Goal: Information Seeking & Learning: Check status

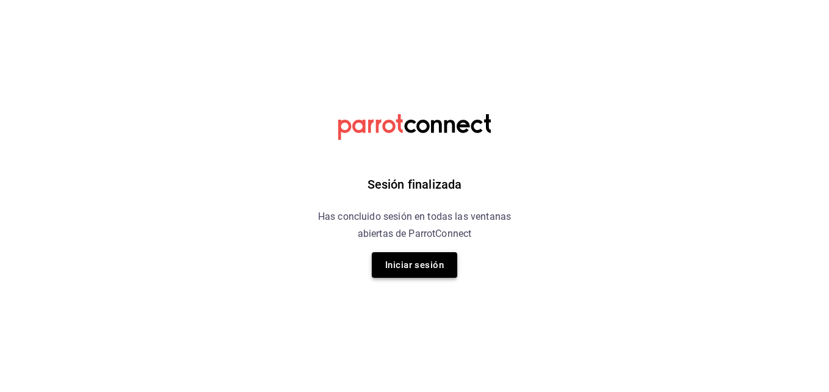
click at [408, 265] on button "Iniciar sesión" at bounding box center [414, 265] width 85 height 26
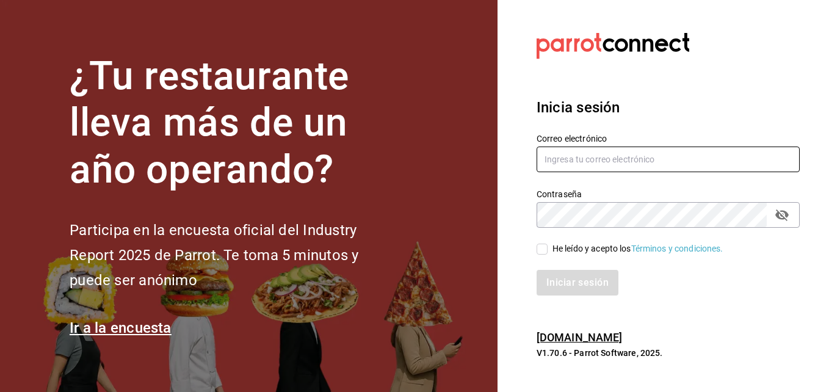
type input "[EMAIL_ADDRESS][DOMAIN_NAME]"
click at [538, 246] on input "He leído y acepto los Términos y condiciones." at bounding box center [541, 248] width 11 height 11
checkbox input "true"
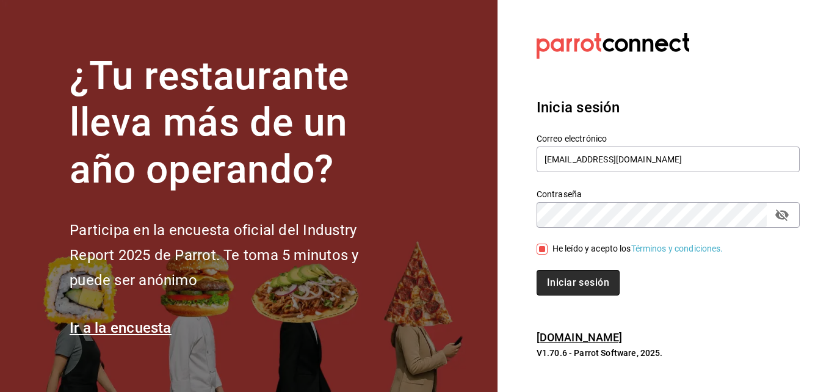
click at [563, 279] on button "Iniciar sesión" at bounding box center [577, 283] width 83 height 26
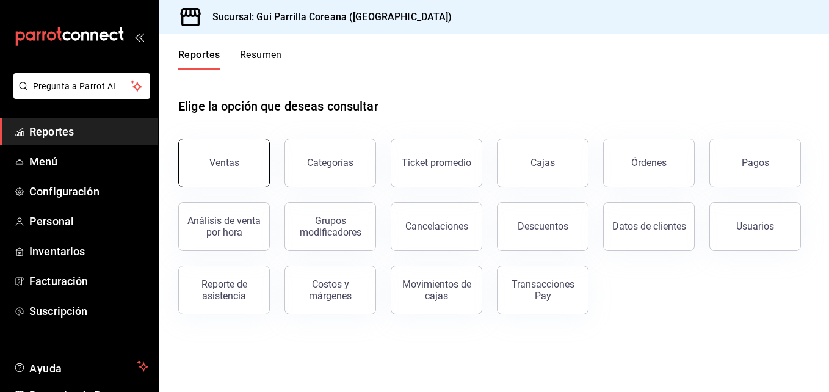
click at [217, 170] on button "Ventas" at bounding box center [224, 163] width 92 height 49
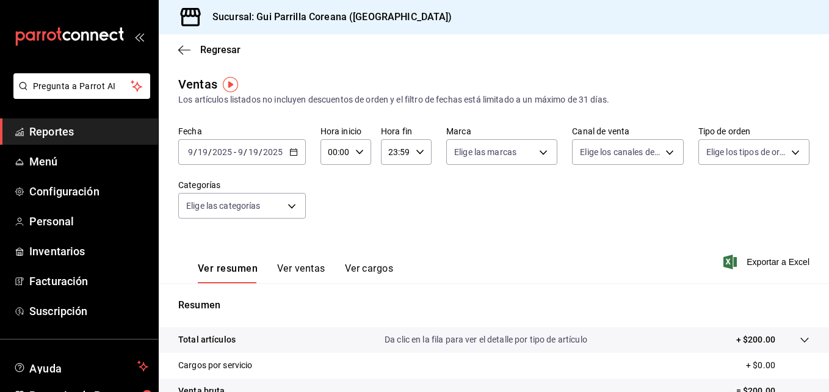
click at [294, 145] on div "2025-09-19 9 / 19 / 2025 - 2025-09-19 9 / 19 / 2025" at bounding box center [242, 152] width 128 height 26
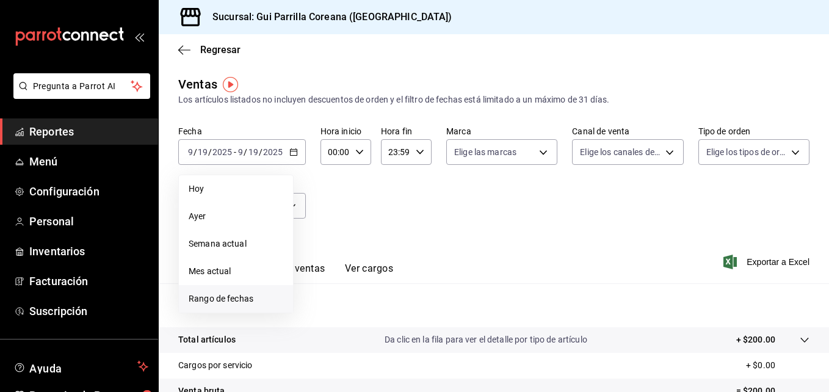
click at [231, 293] on span "Rango de fechas" at bounding box center [236, 298] width 95 height 13
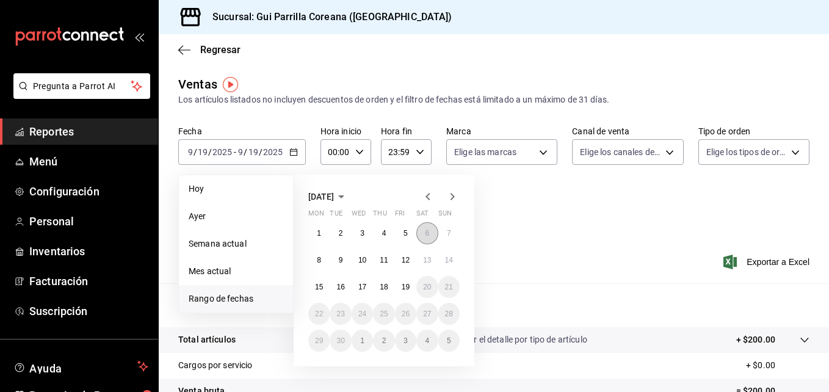
click at [430, 235] on button "6" at bounding box center [426, 233] width 21 height 22
click at [367, 285] on button "17" at bounding box center [361, 287] width 21 height 22
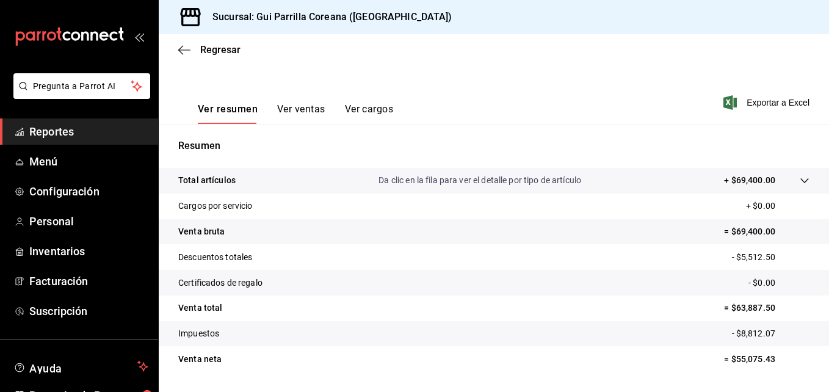
scroll to position [193, 0]
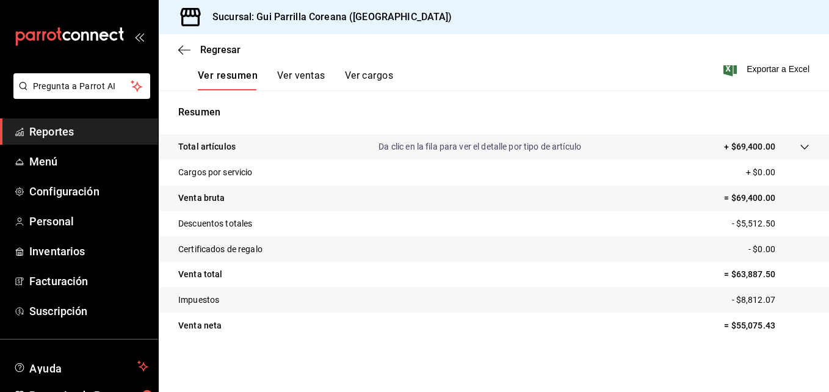
click at [309, 78] on button "Ver ventas" at bounding box center [301, 80] width 48 height 21
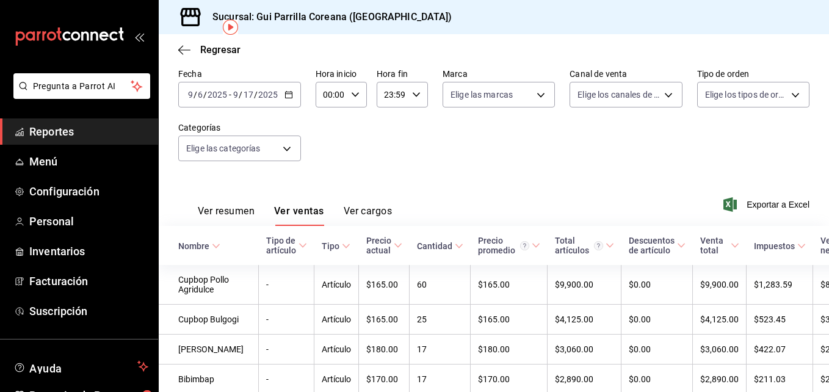
scroll to position [43, 0]
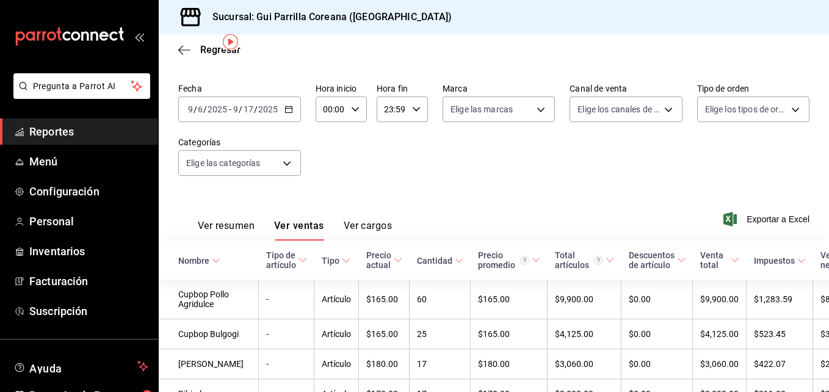
click at [384, 223] on button "Ver cargos" at bounding box center [368, 230] width 49 height 21
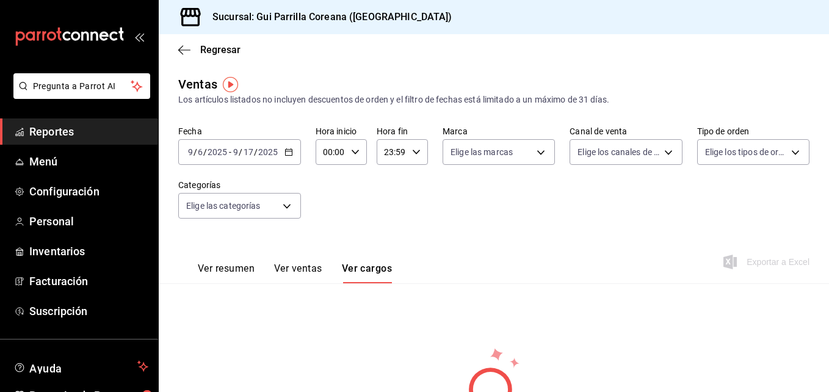
click at [309, 272] on button "Ver ventas" at bounding box center [298, 272] width 48 height 21
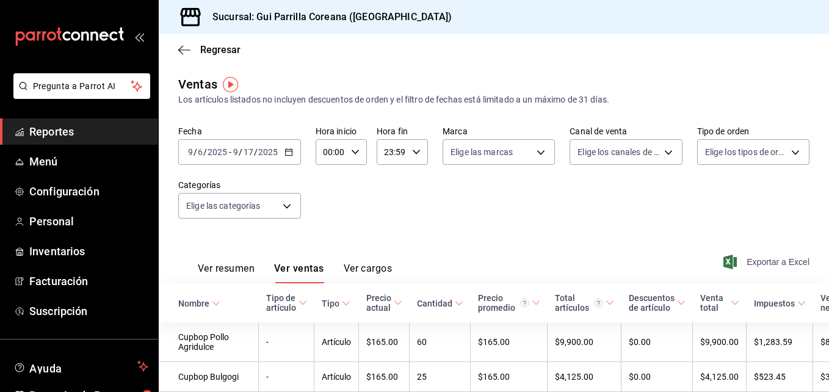
click at [765, 255] on span "Exportar a Excel" at bounding box center [768, 261] width 84 height 15
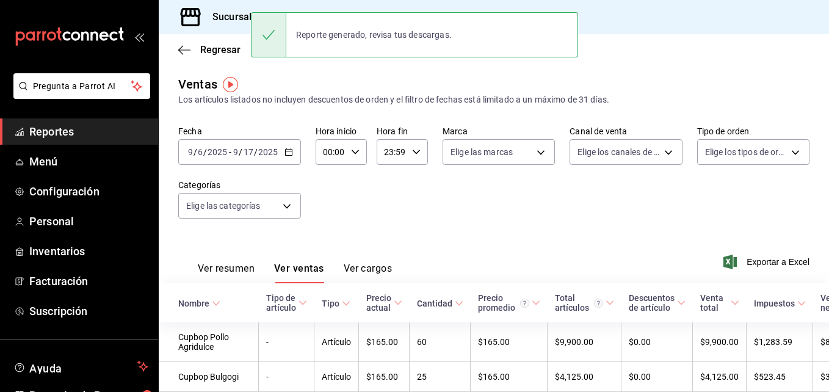
click at [651, 84] on div "Ventas Los artículos listados no incluyen descuentos de orden y el filtro de fe…" at bounding box center [493, 90] width 631 height 31
click at [286, 211] on body "Pregunta a Parrot AI Reportes Menú Configuración Personal Inventarios Facturaci…" at bounding box center [414, 196] width 829 height 392
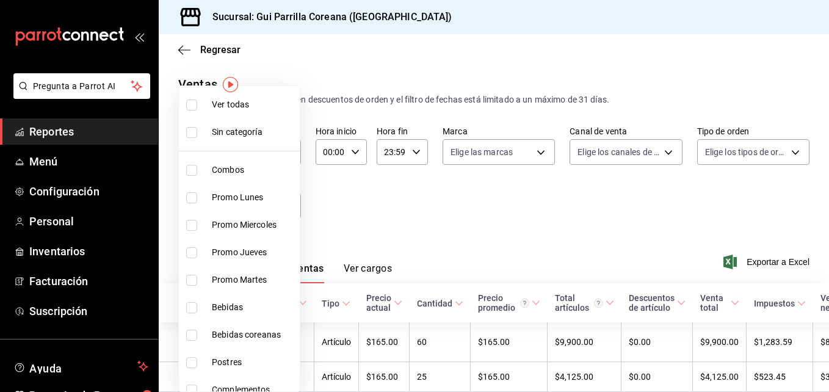
click at [378, 176] on div at bounding box center [414, 196] width 829 height 392
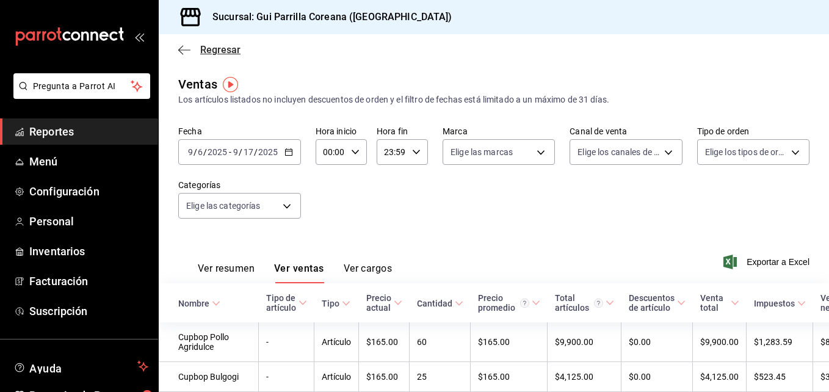
click at [185, 55] on icon "button" at bounding box center [184, 50] width 12 height 11
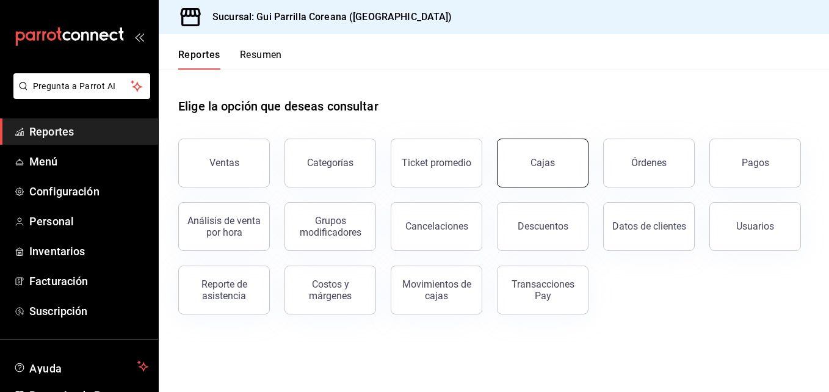
click at [517, 171] on link "Cajas" at bounding box center [543, 163] width 92 height 49
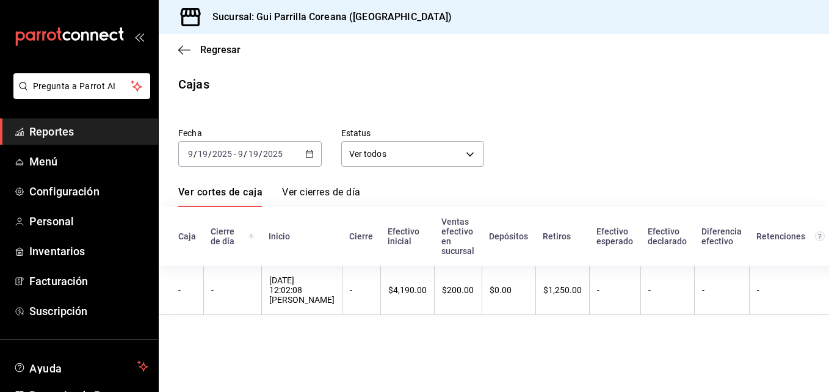
click at [305, 155] on icon "button" at bounding box center [309, 154] width 9 height 9
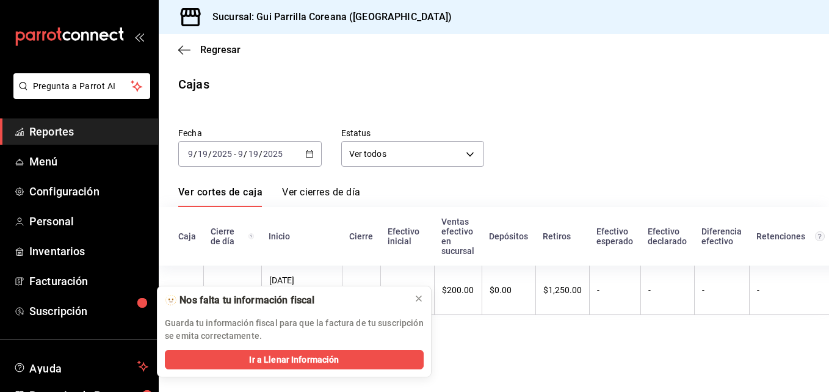
click at [305, 155] on icon "button" at bounding box center [309, 154] width 9 height 9
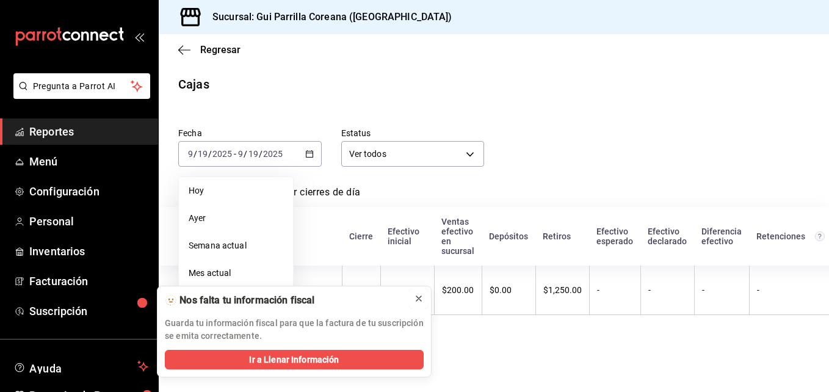
click at [423, 297] on icon at bounding box center [419, 299] width 10 height 10
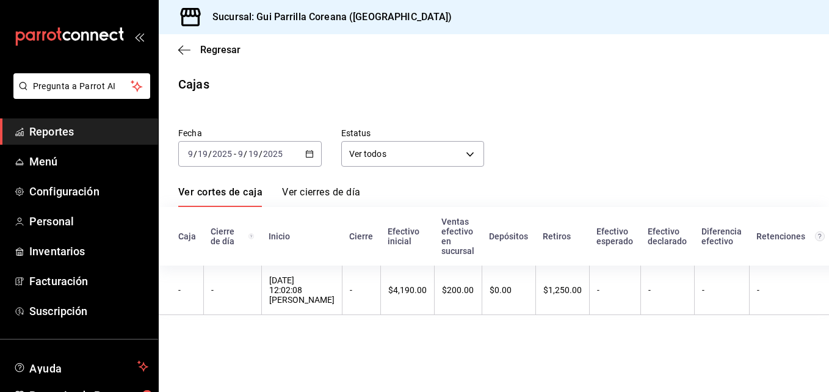
click at [321, 143] on div "2025-09-19 9 / 19 / 2025 - 2025-09-19 9 / 19 / 2025" at bounding box center [249, 154] width 143 height 26
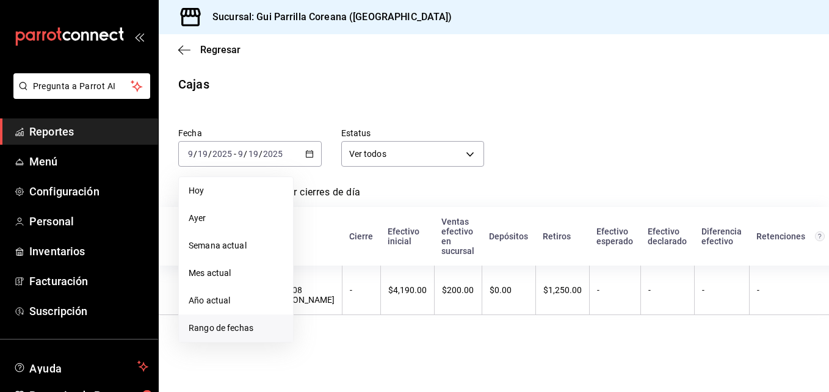
click at [243, 329] on span "Rango de fechas" at bounding box center [236, 328] width 95 height 13
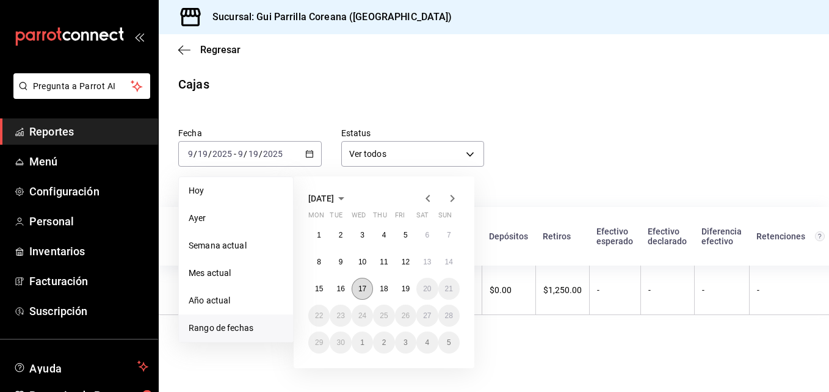
click at [363, 291] on abbr "17" at bounding box center [362, 288] width 8 height 9
click button "17" at bounding box center [361, 289] width 21 height 22
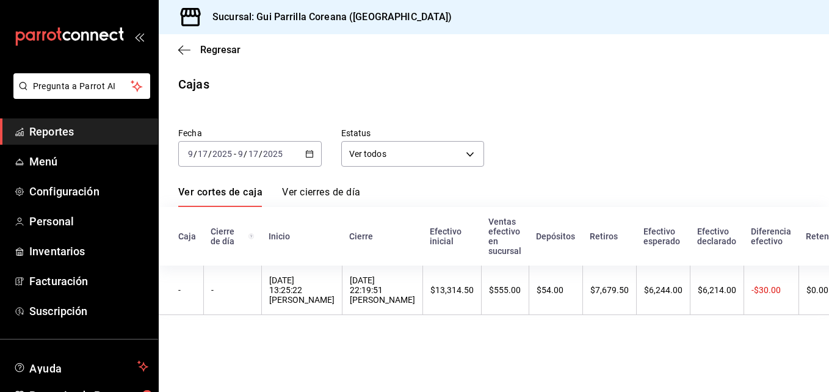
click at [305, 146] on div "2025-09-17 9 / 17 / 2025 - 2025-09-17 9 / 17 / 2025" at bounding box center [249, 154] width 143 height 26
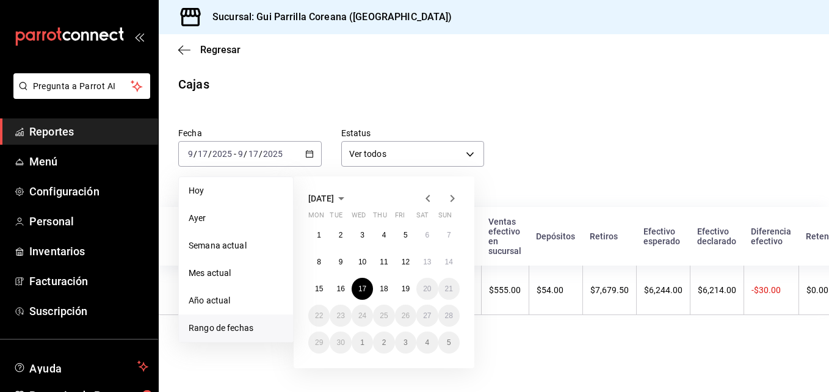
click at [497, 79] on div "Cajas" at bounding box center [494, 84] width 670 height 18
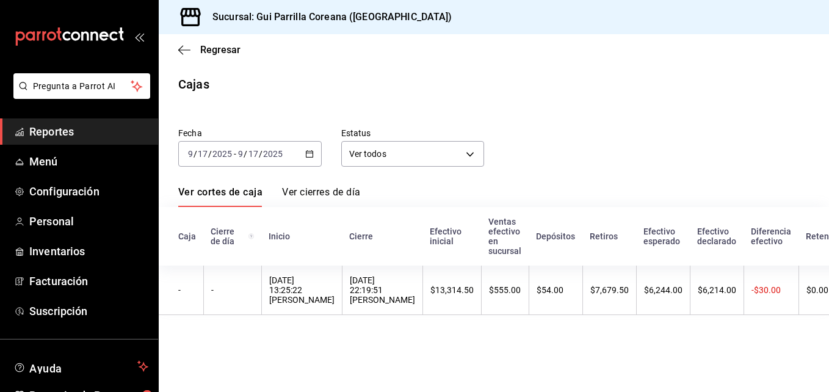
click at [333, 200] on link "Ver cierres de día" at bounding box center [321, 196] width 78 height 21
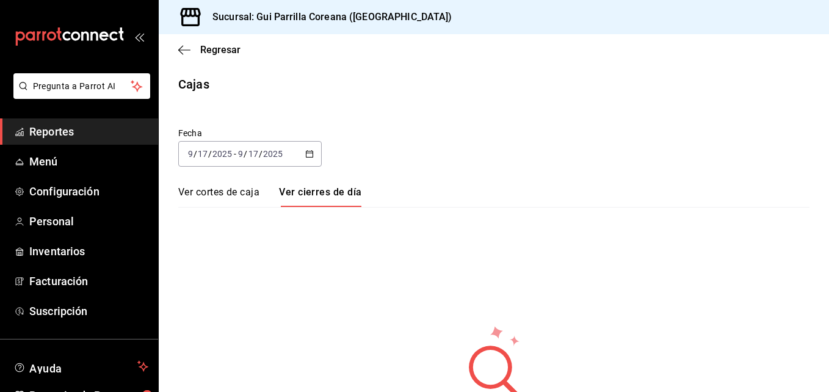
click at [239, 190] on link "Ver cortes de caja" at bounding box center [218, 196] width 81 height 21
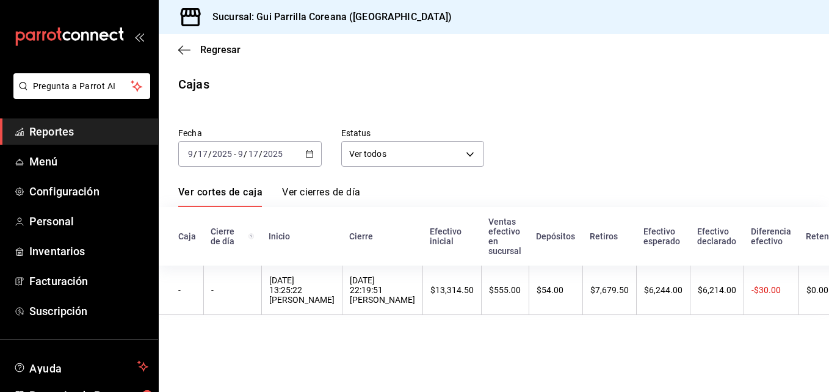
click at [176, 49] on div "Regresar" at bounding box center [494, 49] width 670 height 31
click at [188, 50] on icon "button" at bounding box center [184, 49] width 12 height 1
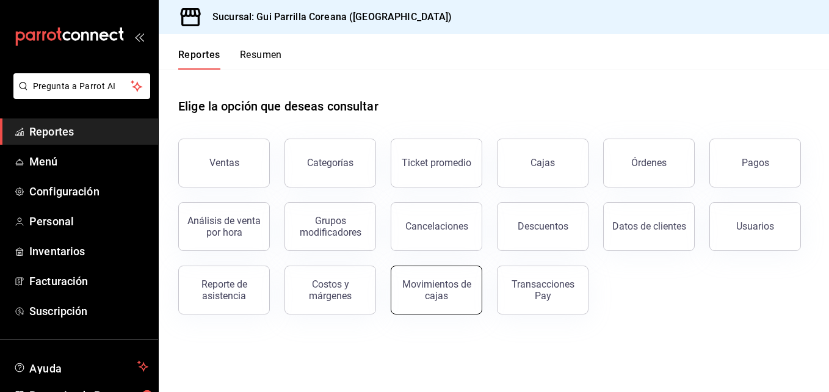
click at [438, 290] on div "Movimientos de cajas" at bounding box center [436, 289] width 76 height 23
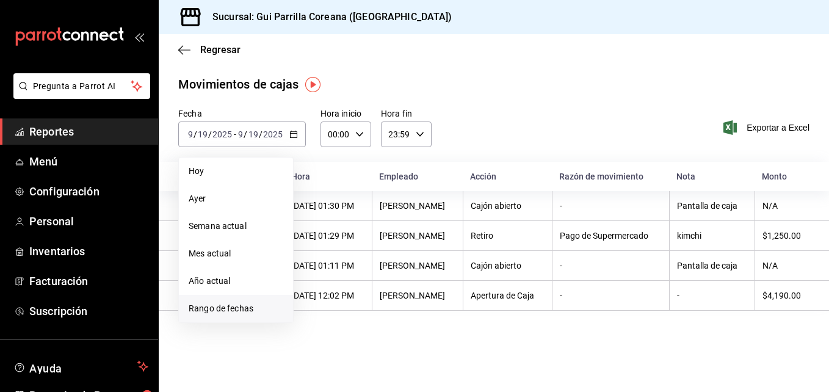
click at [236, 305] on span "Rango de fechas" at bounding box center [236, 308] width 95 height 13
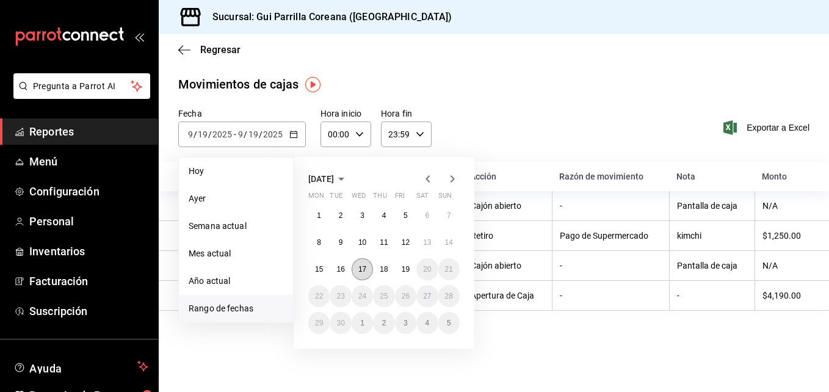
click at [368, 268] on button "17" at bounding box center [361, 269] width 21 height 22
click button "17" at bounding box center [361, 269] width 21 height 22
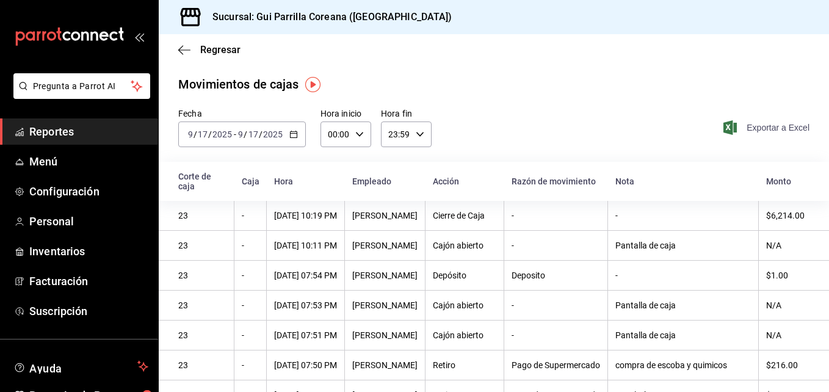
click at [730, 129] on span "Exportar a Excel" at bounding box center [768, 127] width 84 height 15
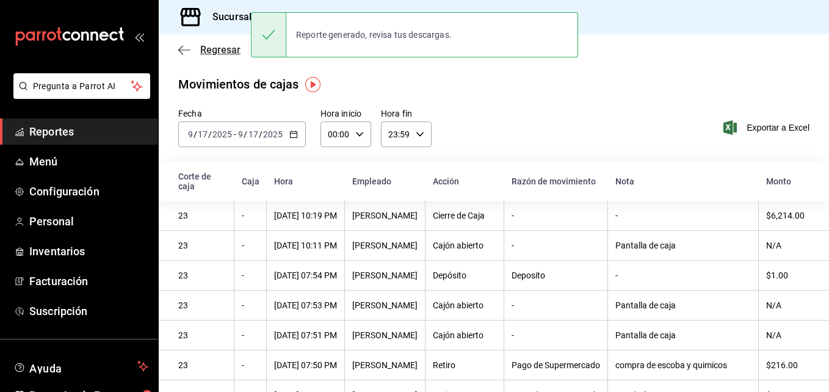
click at [182, 52] on icon "button" at bounding box center [184, 50] width 12 height 11
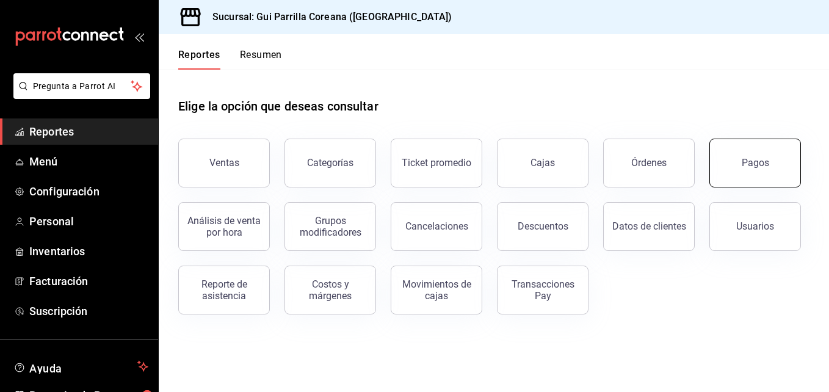
click at [730, 148] on button "Pagos" at bounding box center [755, 163] width 92 height 49
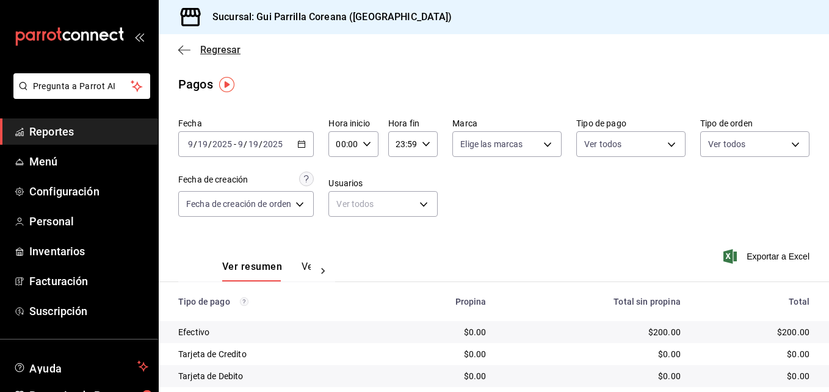
click at [178, 49] on icon "button" at bounding box center [184, 50] width 12 height 11
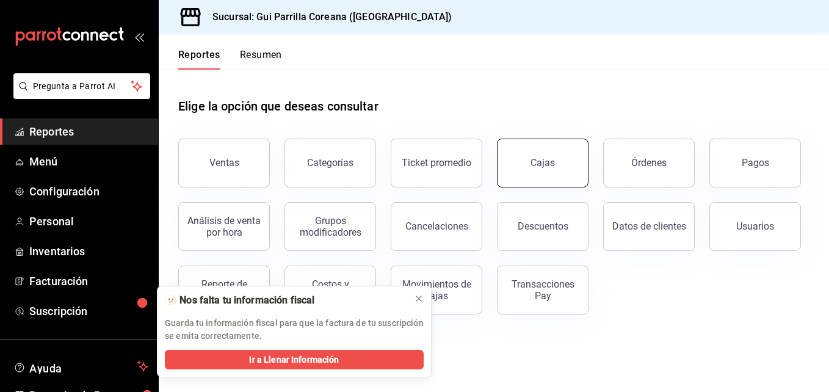
click at [544, 165] on div "Cajas" at bounding box center [542, 163] width 25 height 15
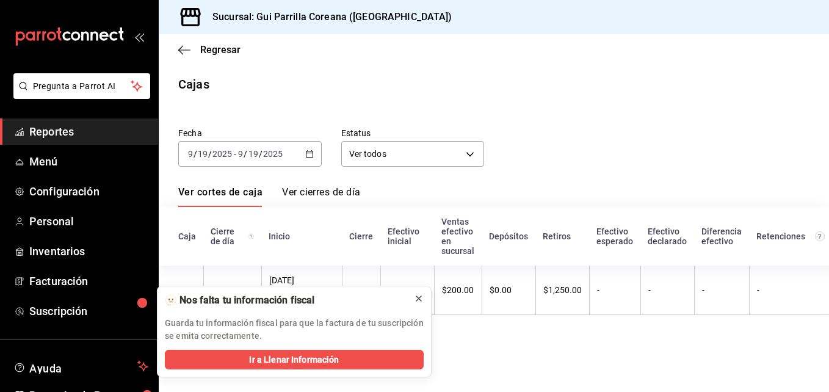
click at [417, 297] on th "$4,190.00" at bounding box center [407, 289] width 54 height 49
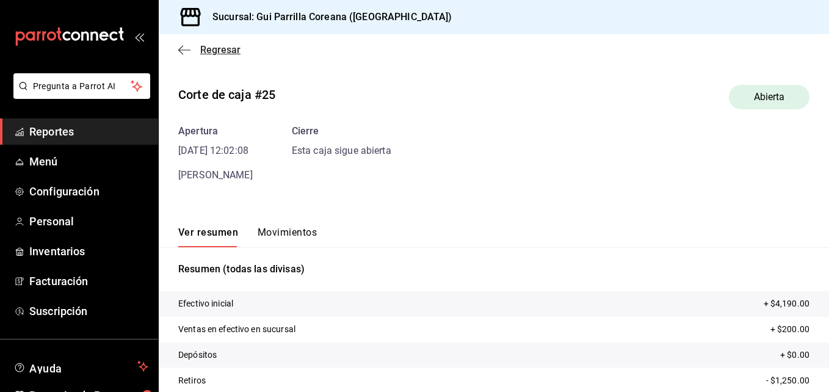
click at [181, 49] on icon "button" at bounding box center [184, 50] width 12 height 11
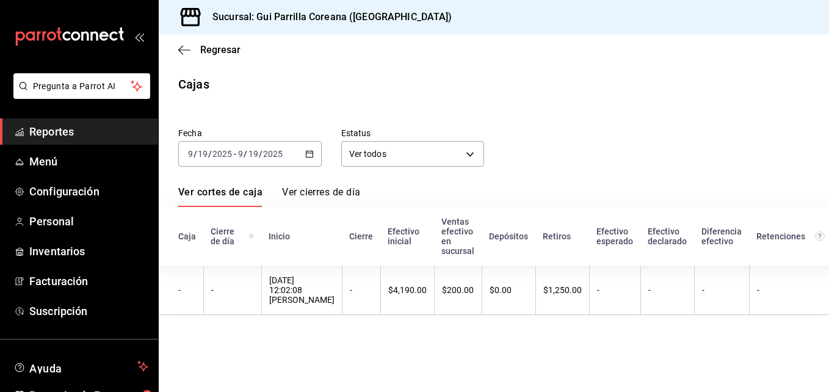
click at [307, 153] on icon "button" at bounding box center [309, 154] width 9 height 9
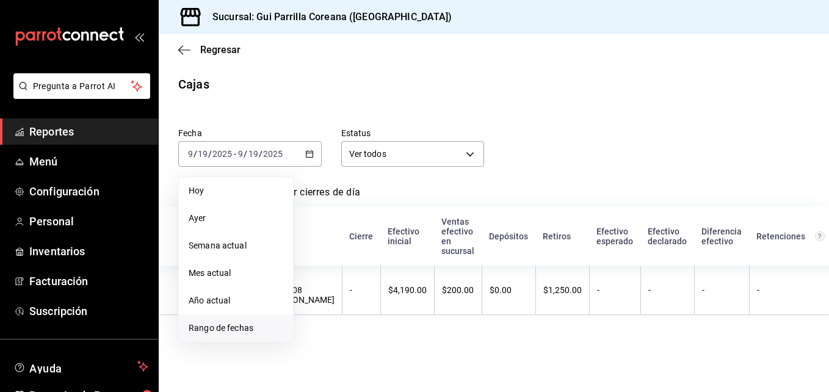
click at [227, 324] on span "Rango de fechas" at bounding box center [236, 328] width 95 height 13
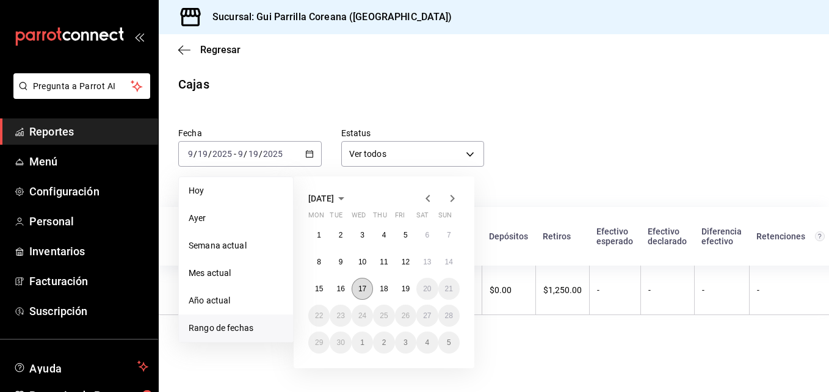
click at [362, 290] on abbr "17" at bounding box center [362, 288] width 8 height 9
click button "17" at bounding box center [361, 289] width 21 height 22
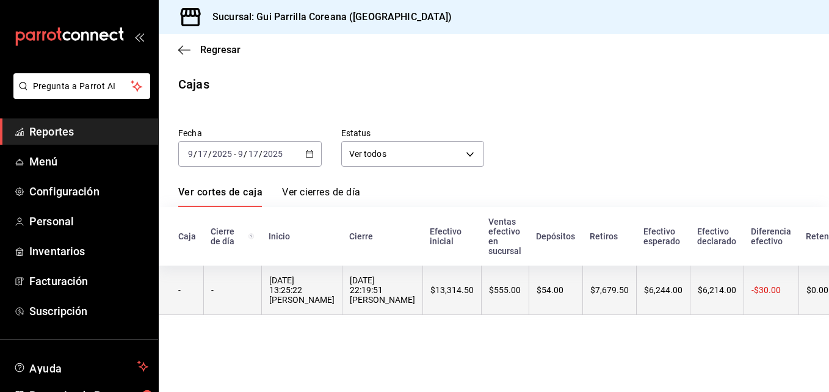
click at [505, 286] on th "$555.00" at bounding box center [505, 289] width 48 height 49
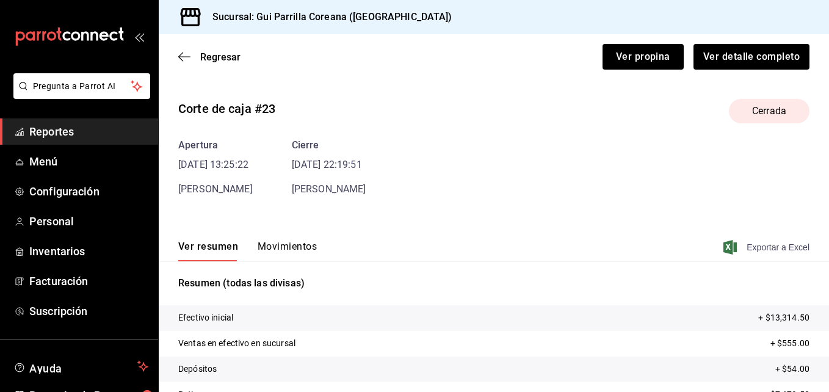
click at [747, 246] on span "Exportar a Excel" at bounding box center [768, 247] width 84 height 15
click at [738, 255] on div "Ver resumen Movimientos Exportar a Excel" at bounding box center [494, 243] width 670 height 35
click at [750, 250] on span "Exportar a Excel" at bounding box center [768, 247] width 84 height 15
